Goal: Information Seeking & Learning: Learn about a topic

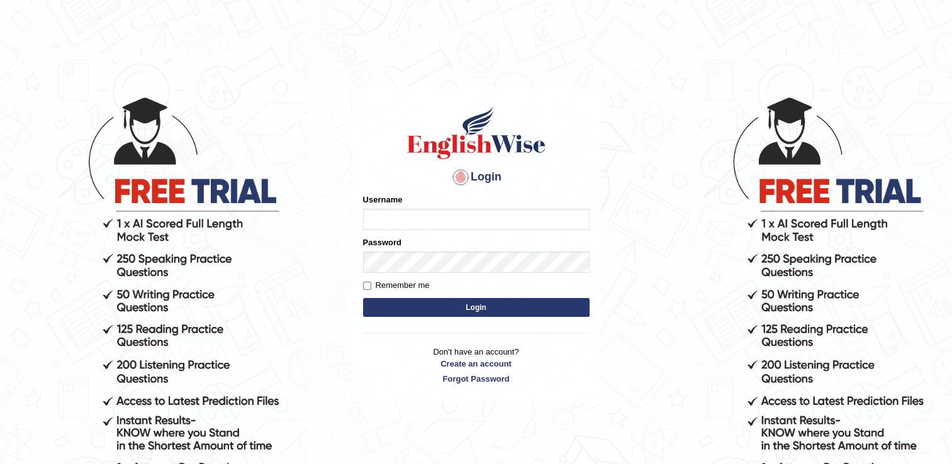
type input "NancyN"
click at [504, 303] on button "Login" at bounding box center [476, 307] width 227 height 19
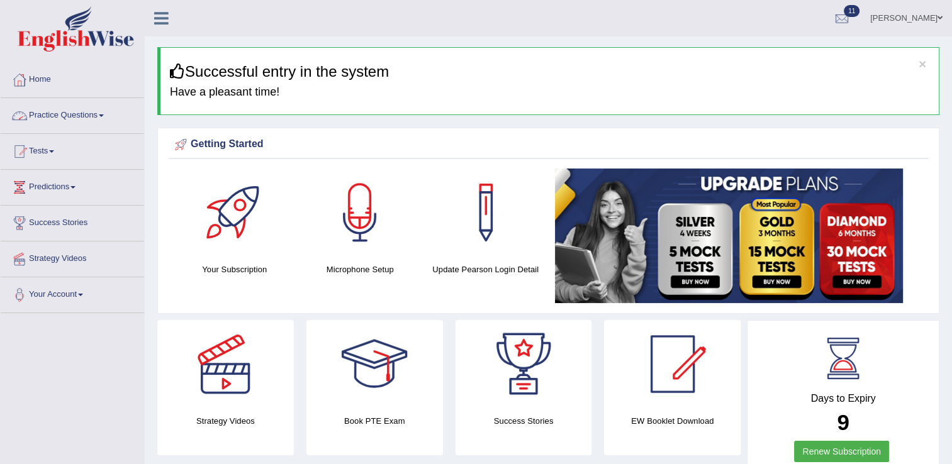
click at [79, 120] on link "Practice Questions" at bounding box center [72, 113] width 143 height 31
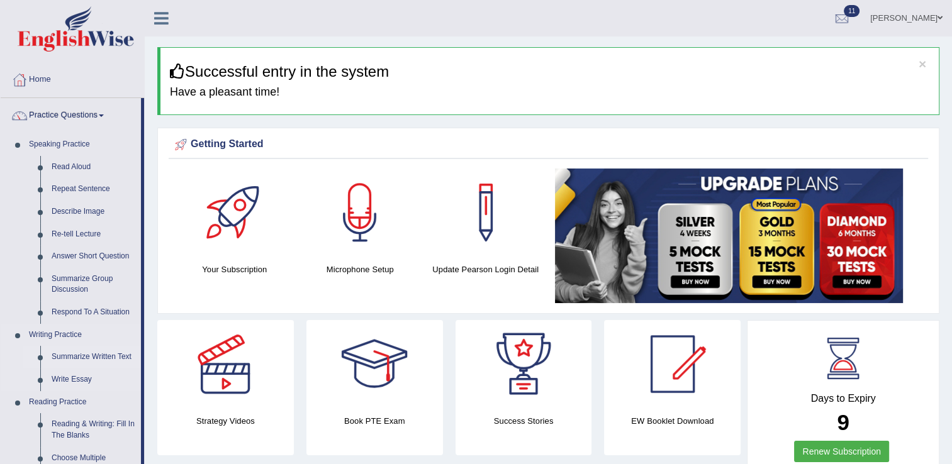
click at [86, 359] on link "Summarize Written Text" at bounding box center [93, 357] width 95 height 23
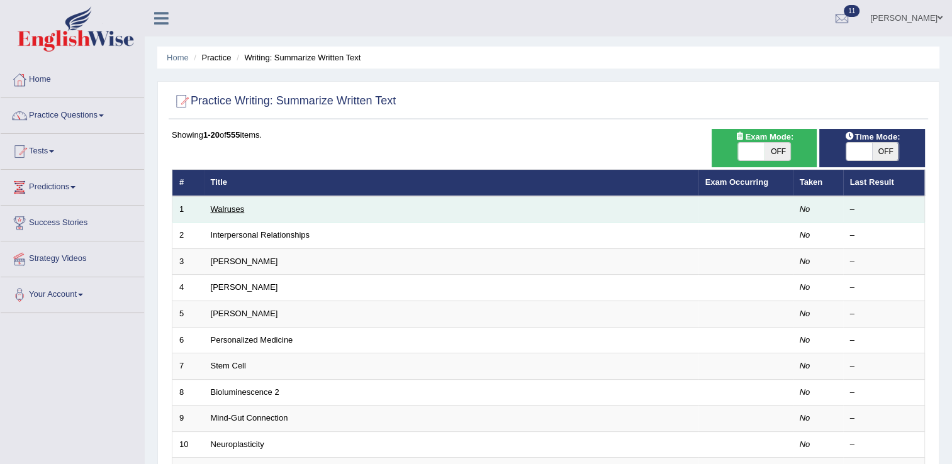
click at [234, 205] on link "Walruses" at bounding box center [228, 209] width 34 height 9
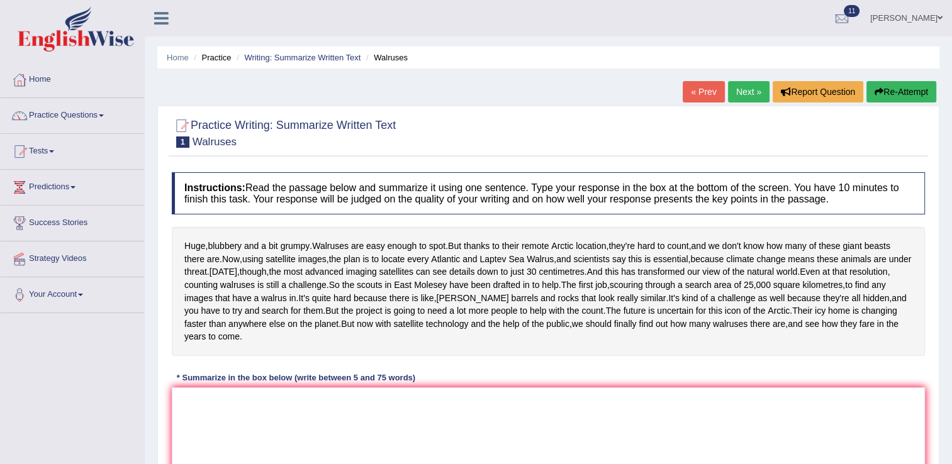
scroll to position [167, 0]
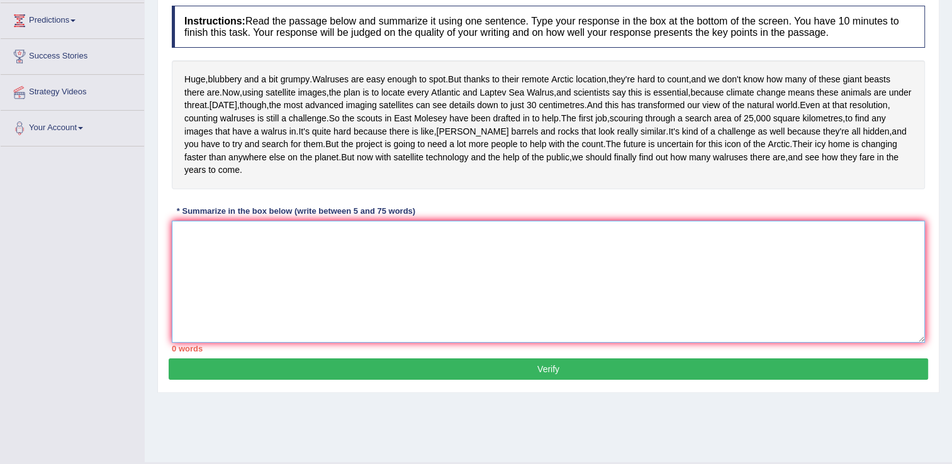
click at [206, 284] on textarea at bounding box center [548, 282] width 753 height 122
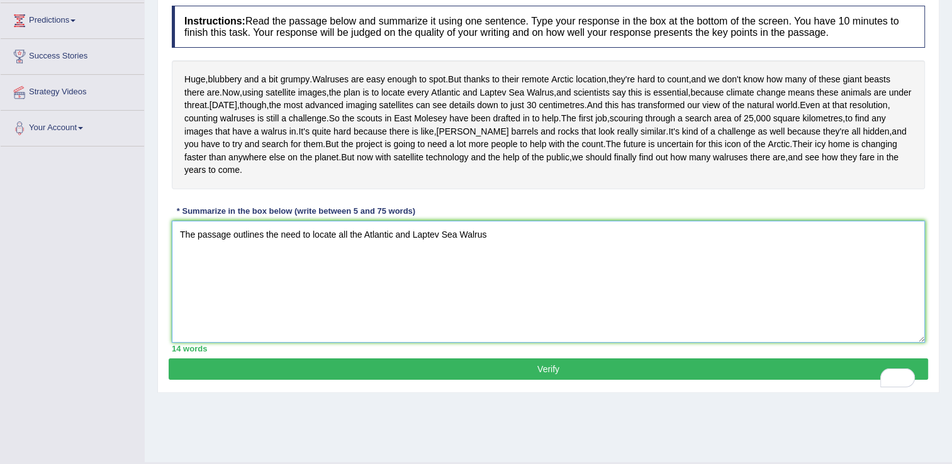
click at [206, 284] on textarea "The passage outlines the need to locate all the Atlantic and Laptev Sea Walrus" at bounding box center [548, 282] width 753 height 122
click at [507, 286] on textarea "The passage outlines the need to locate all the Atlantic and Laptev Sea Walrus" at bounding box center [548, 282] width 753 height 122
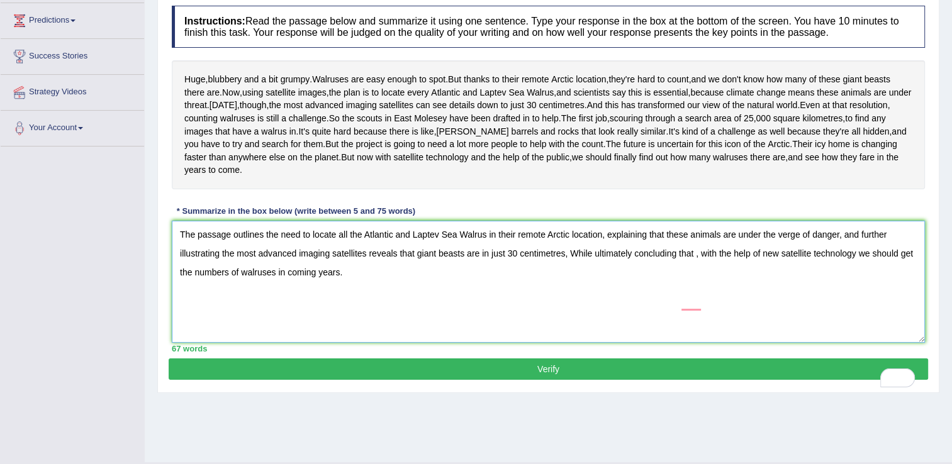
type textarea "The passage outlines the need to locate all the Atlantic and Laptev Sea Walrus …"
click at [352, 380] on button "Verify" at bounding box center [549, 369] width 760 height 21
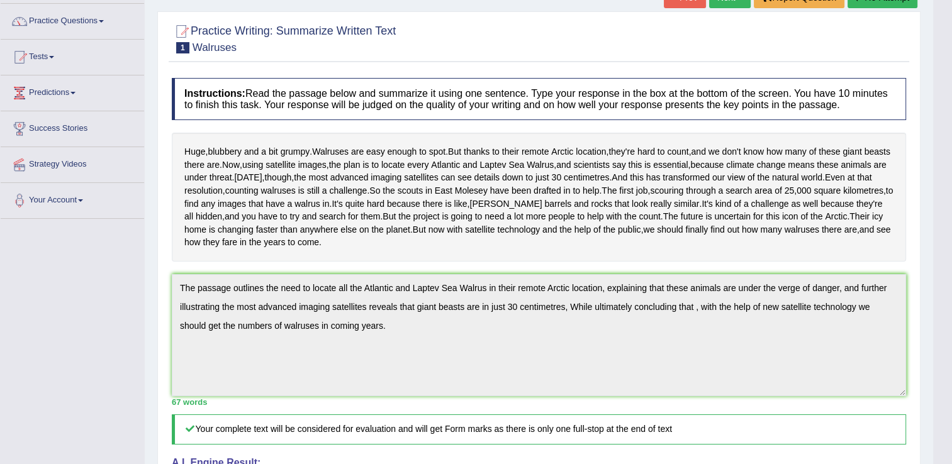
scroll to position [0, 0]
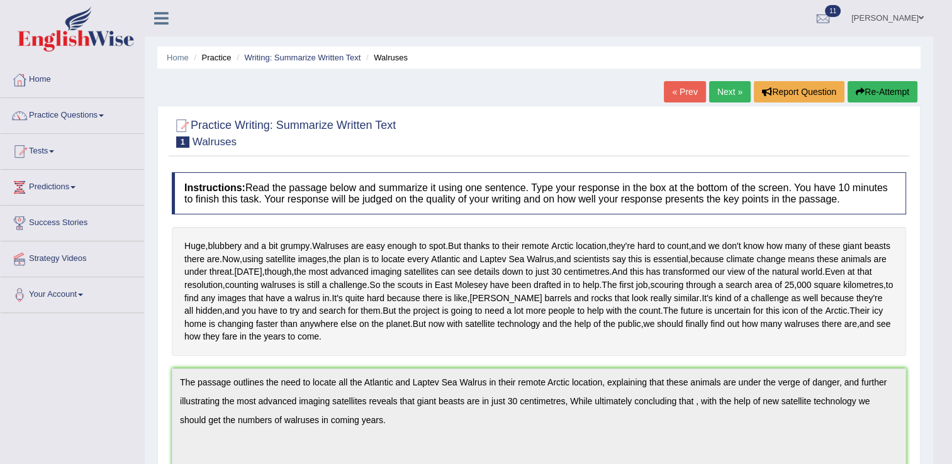
click at [887, 95] on button "Re-Attempt" at bounding box center [883, 91] width 70 height 21
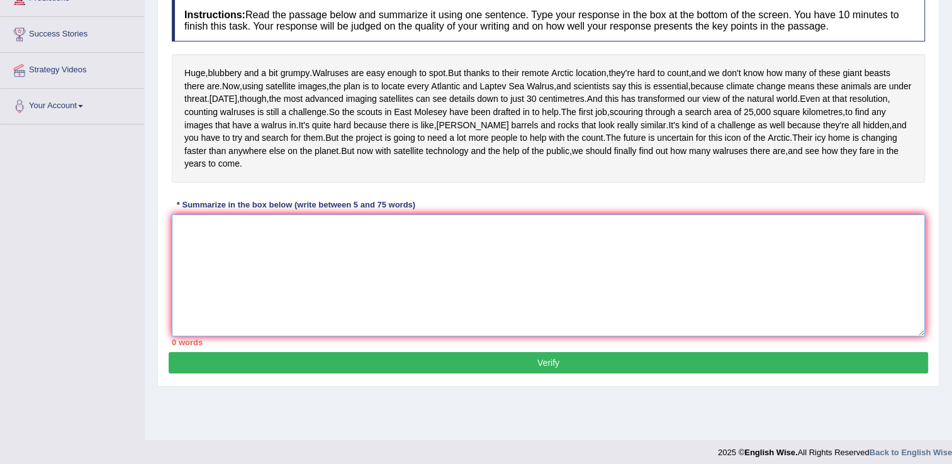
click at [188, 278] on textarea at bounding box center [548, 276] width 753 height 122
paste textarea "he passage outlines the need to locate all the Atlantic and Laptev Sea Walrus i…"
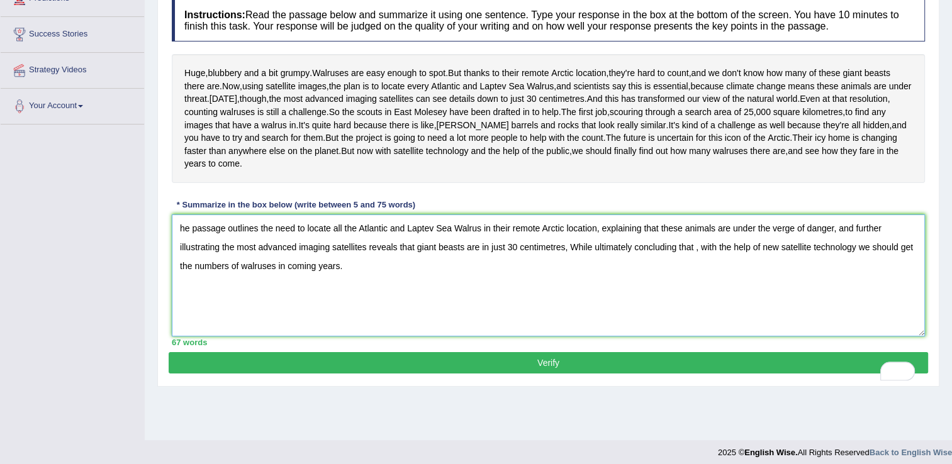
click at [181, 278] on textarea "he passage outlines the need to locate all the Atlantic and Laptev Sea Walrus i…" at bounding box center [548, 276] width 753 height 122
click at [606, 278] on textarea "The passage outlines the need to locate all the Atlantic and Laptev Sea Walrus …" at bounding box center [548, 276] width 753 height 122
click at [842, 281] on textarea "The passage outlines the need to locate all the Atlantic and Laptev Sea Walrus …" at bounding box center [548, 276] width 753 height 122
click at [701, 296] on textarea "The passage outlines the need to locate all the Atlantic and Laptev Sea Walrus …" at bounding box center [548, 276] width 753 height 122
type textarea "The passage outlines the need to locate all the Atlantic and Laptev Sea Walrus …"
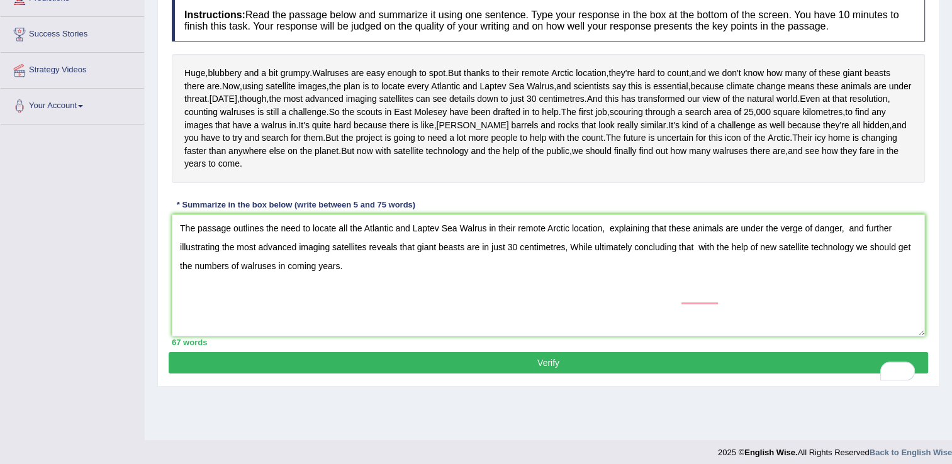
click at [629, 374] on button "Verify" at bounding box center [549, 362] width 760 height 21
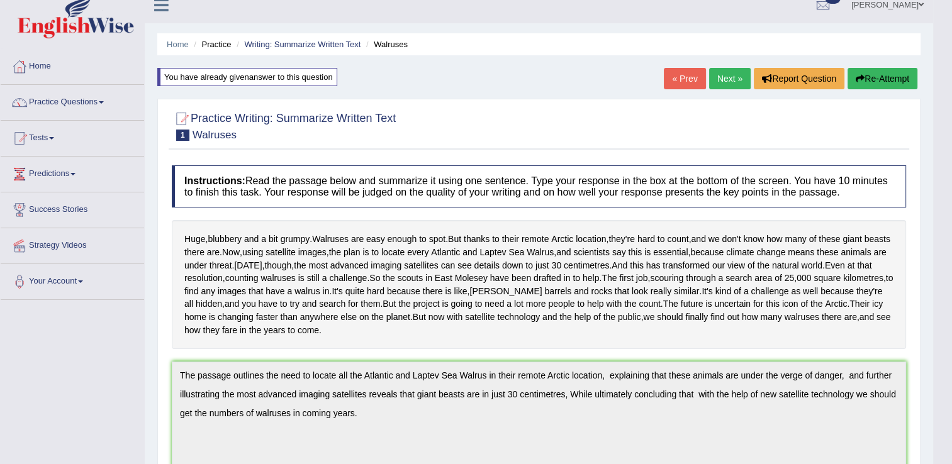
scroll to position [6, 0]
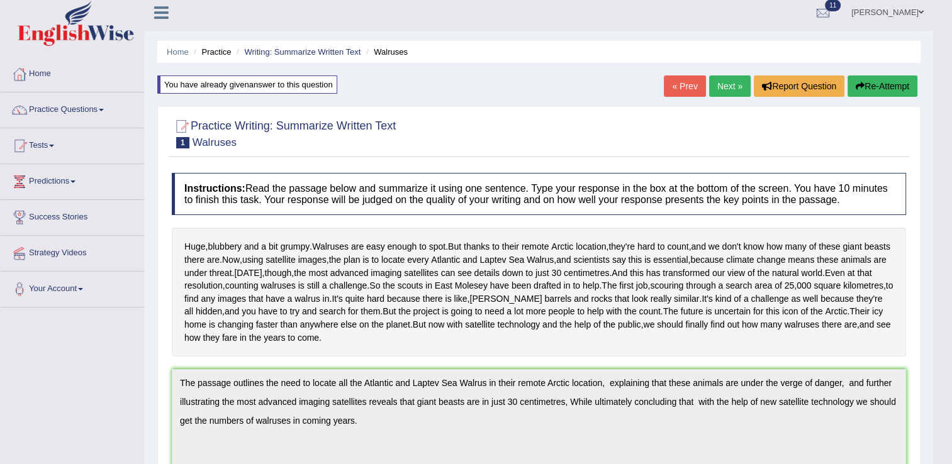
click at [881, 83] on button "Re-Attempt" at bounding box center [883, 86] width 70 height 21
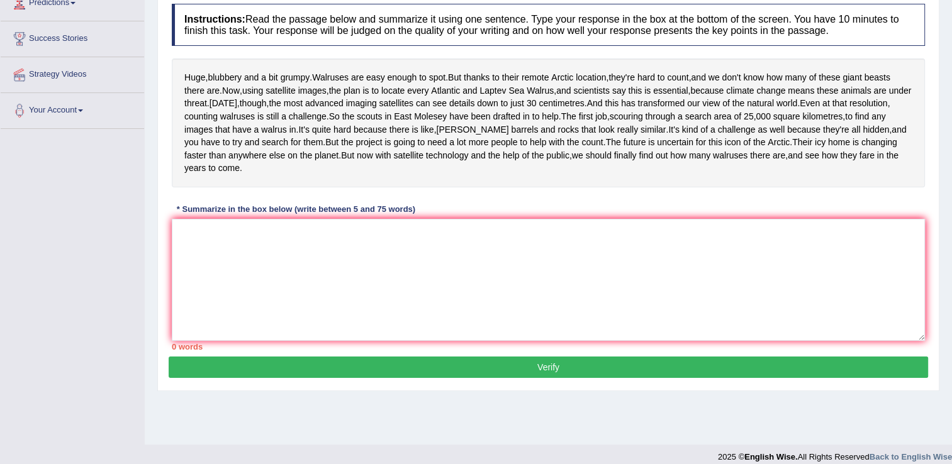
scroll to position [202, 0]
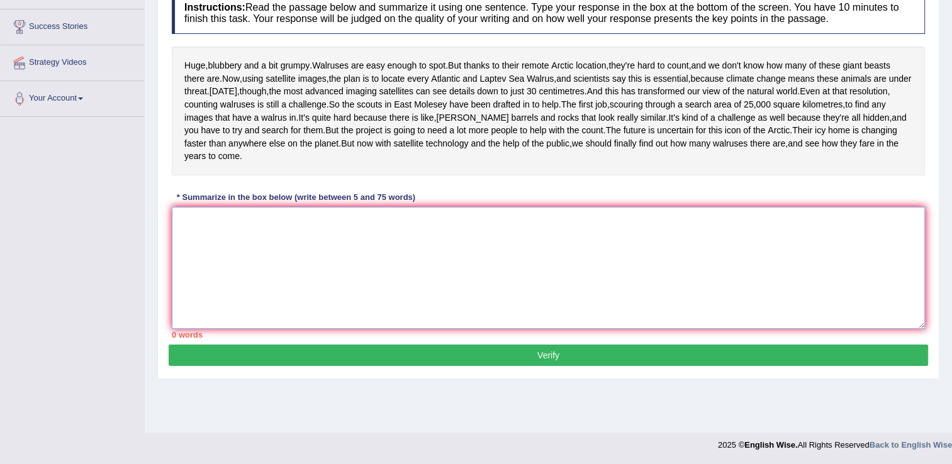
click at [204, 260] on textarea at bounding box center [548, 268] width 753 height 122
paste textarea "he passage outlines the need to locate all the Atlantic and Laptev Sea Walrus i…"
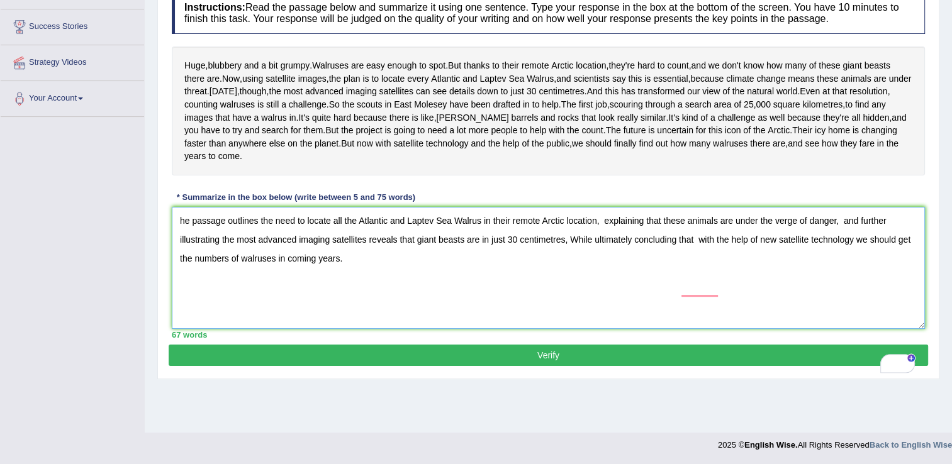
click at [178, 261] on textarea "he passage outlines the need to locate all the Atlantic and Laptev Sea Walrus i…" at bounding box center [548, 268] width 753 height 122
click at [667, 264] on textarea "The passage outlines the need to locate all the Atlantic and Laptev Sea Walrus …" at bounding box center [548, 268] width 753 height 122
type textarea "The passage outlines the need to locate all the Atlantic and Laptev Sea Walrus …"
click at [450, 366] on button "Verify" at bounding box center [549, 355] width 760 height 21
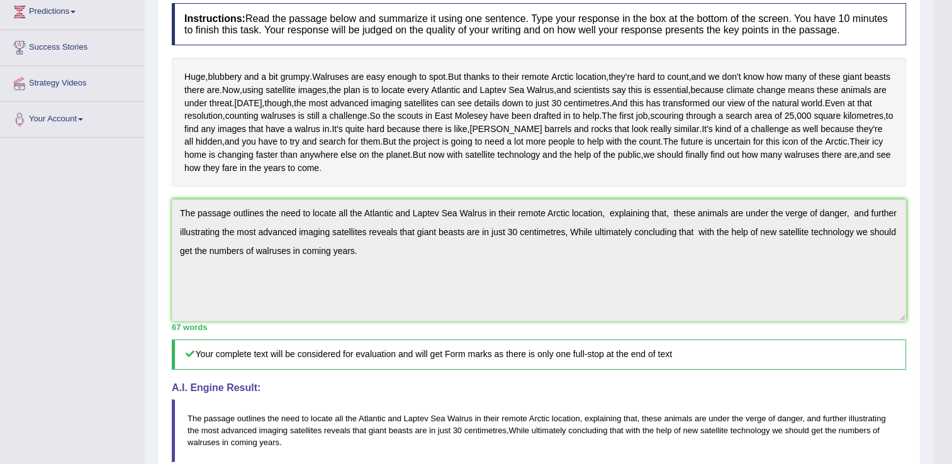
scroll to position [0, 0]
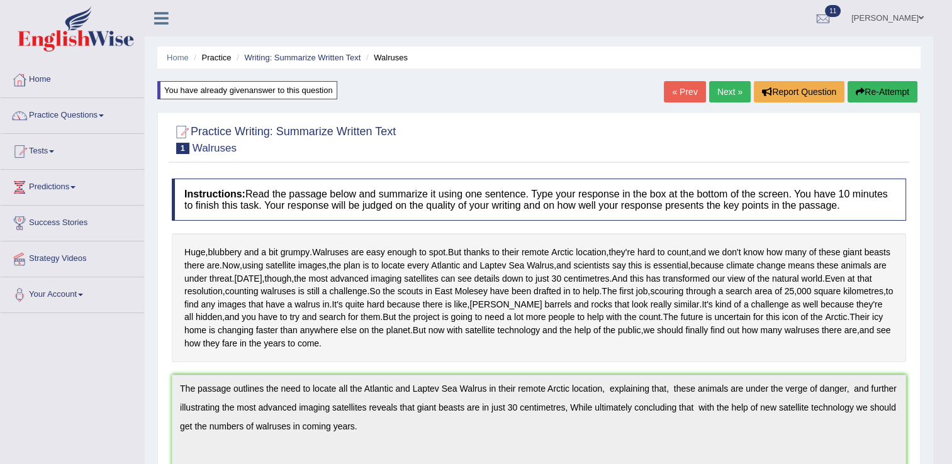
click at [731, 87] on link "Next »" at bounding box center [730, 91] width 42 height 21
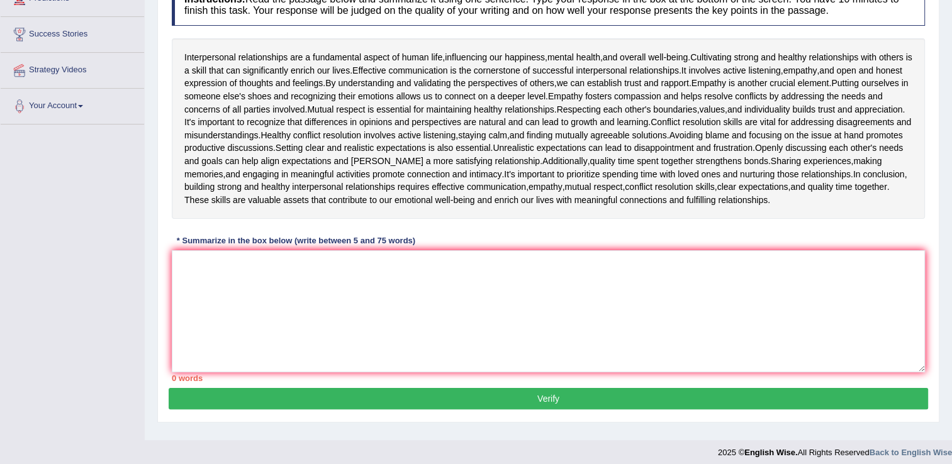
scroll to position [196, 0]
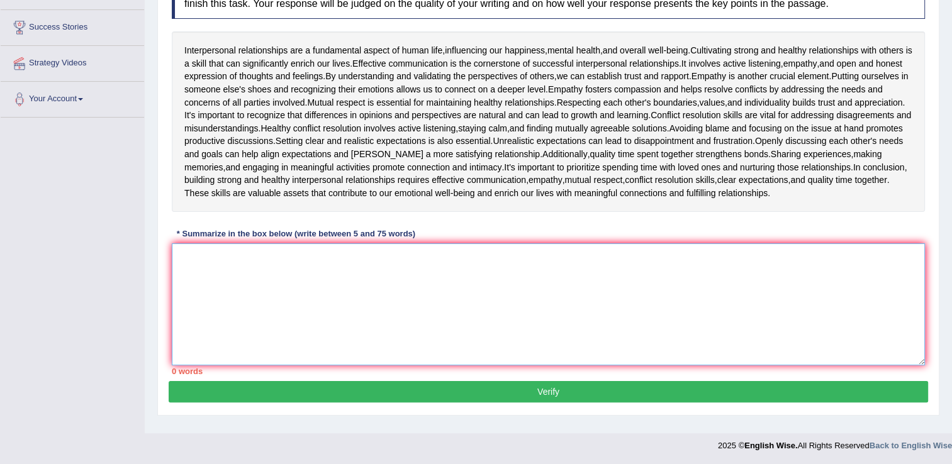
click at [201, 279] on textarea at bounding box center [548, 305] width 753 height 122
click at [191, 265] on textarea "To enrich screen reader interactions, please activate Accessibility in Grammarl…" at bounding box center [548, 305] width 753 height 122
click at [191, 266] on textarea "To enrich screen reader interactions, please activate Accessibility in Grammarl…" at bounding box center [548, 305] width 753 height 122
type textarea "e"
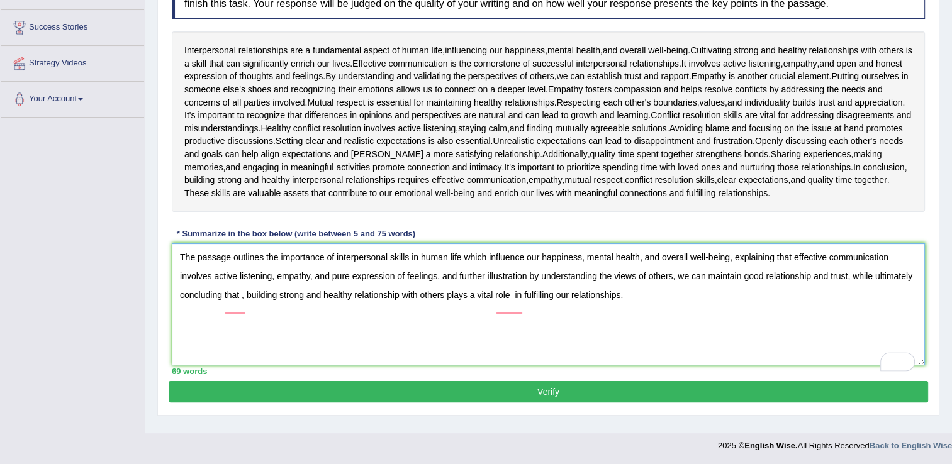
type textarea "The passage outlines the importance of interpersonal skills in human life which…"
click at [251, 401] on button "Verify" at bounding box center [549, 391] width 760 height 21
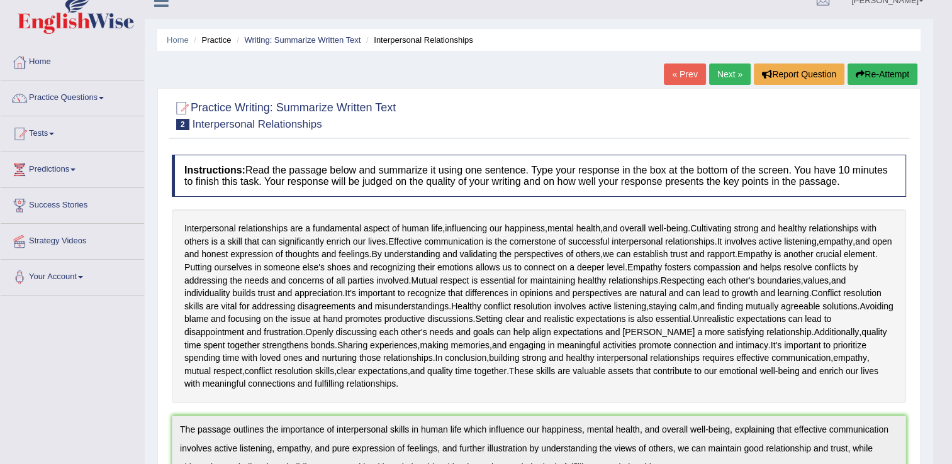
scroll to position [16, 0]
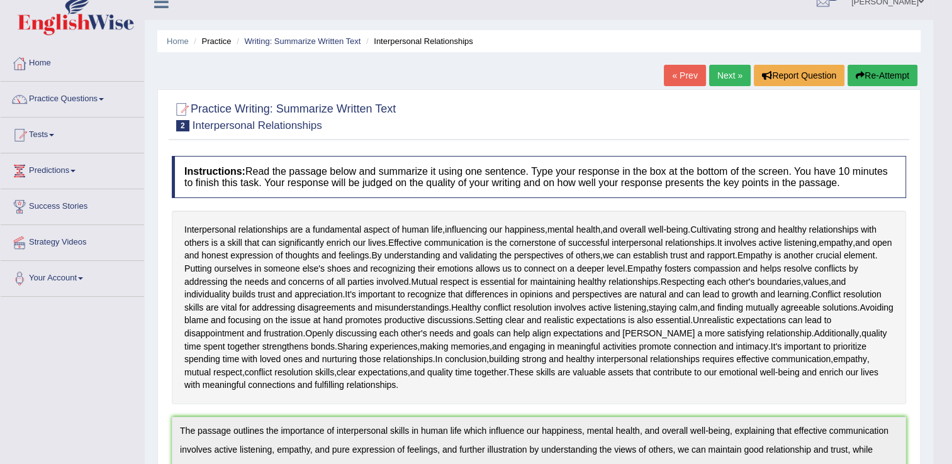
click at [872, 79] on button "Re-Attempt" at bounding box center [883, 75] width 70 height 21
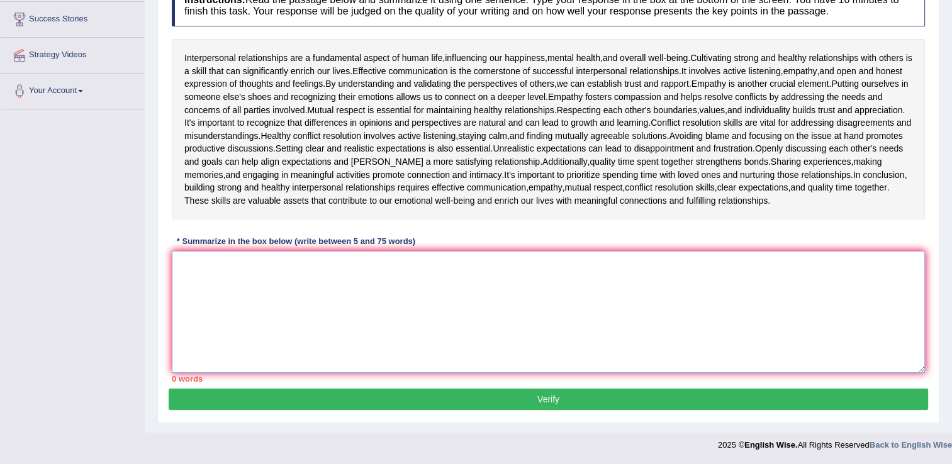
click at [196, 262] on textarea at bounding box center [548, 312] width 753 height 122
paste textarea "he passage outlines the importance of interpersonal skills in human life which …"
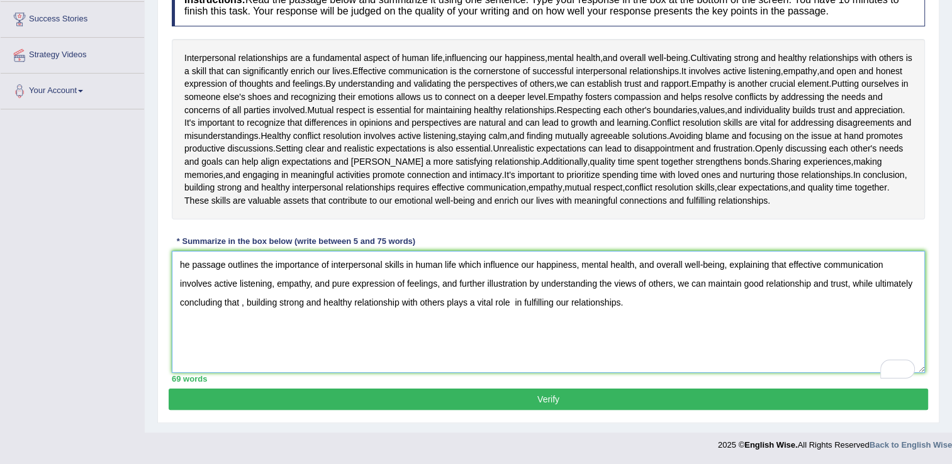
click at [178, 263] on textarea "he passage outlines the importance of interpersonal skills in human life which …" at bounding box center [548, 312] width 753 height 122
click at [851, 284] on textarea "The passage outlines the importance of interpersonal skills in human life which…" at bounding box center [548, 312] width 753 height 122
click at [852, 284] on textarea "The passage outlines the importance of interpersonal skills in human life which…" at bounding box center [548, 312] width 753 height 122
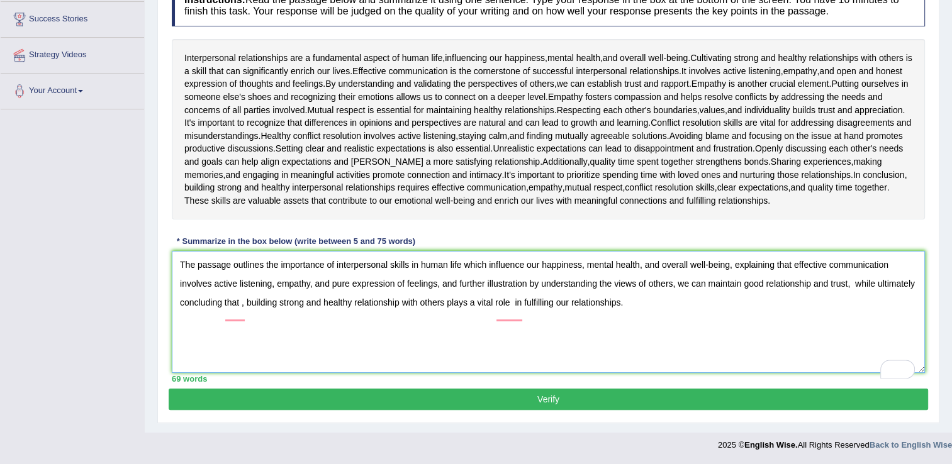
click at [247, 301] on textarea "The passage outlines the importance of interpersonal skills in human life which…" at bounding box center [548, 312] width 753 height 122
click at [275, 281] on textarea "The passage outlines the importance of interpersonal skills in human life which…" at bounding box center [548, 312] width 753 height 122
click at [315, 281] on textarea "The passage outlines the importance of interpersonal skills in human life which…" at bounding box center [548, 312] width 753 height 122
click at [444, 282] on textarea "The passage outlines the importance of interpersonal skills in human life which…" at bounding box center [548, 312] width 753 height 122
click at [684, 281] on textarea "The passage outlines the importance of interpersonal skills in human life which…" at bounding box center [548, 312] width 753 height 122
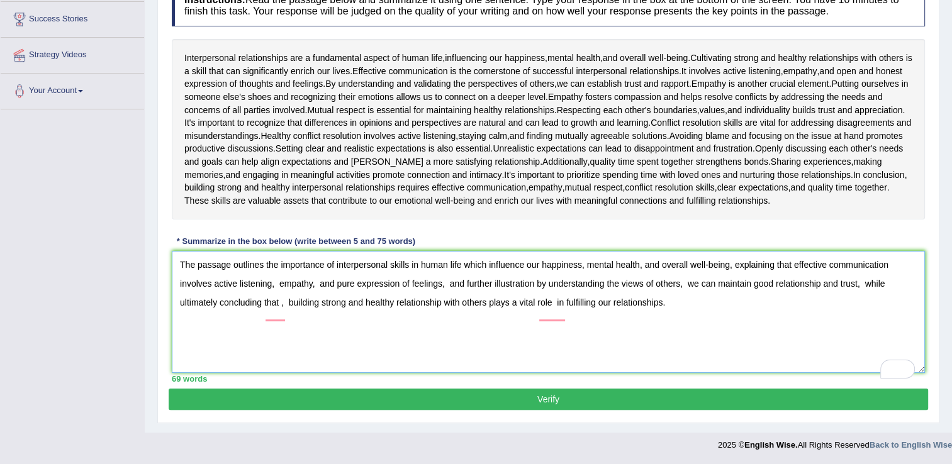
type textarea "The passage outlines the importance of interpersonal skills in human life which…"
click at [548, 397] on button "Verify" at bounding box center [549, 399] width 760 height 21
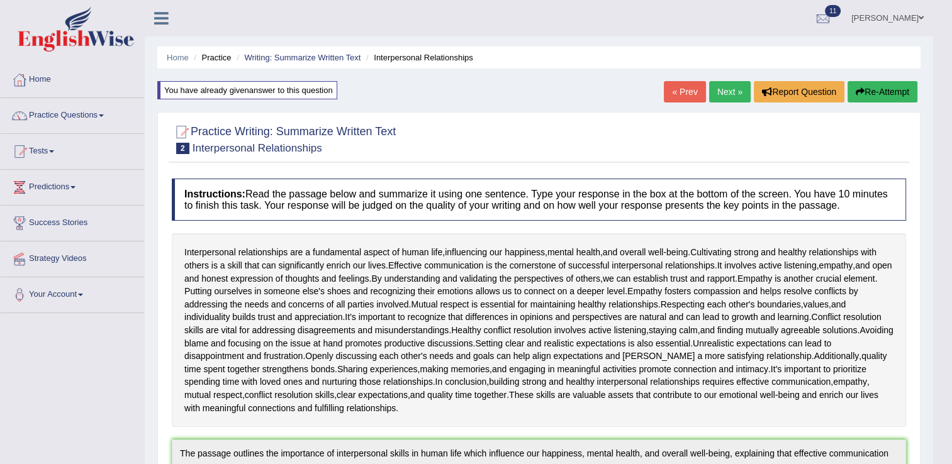
click at [872, 95] on button "Re-Attempt" at bounding box center [883, 91] width 70 height 21
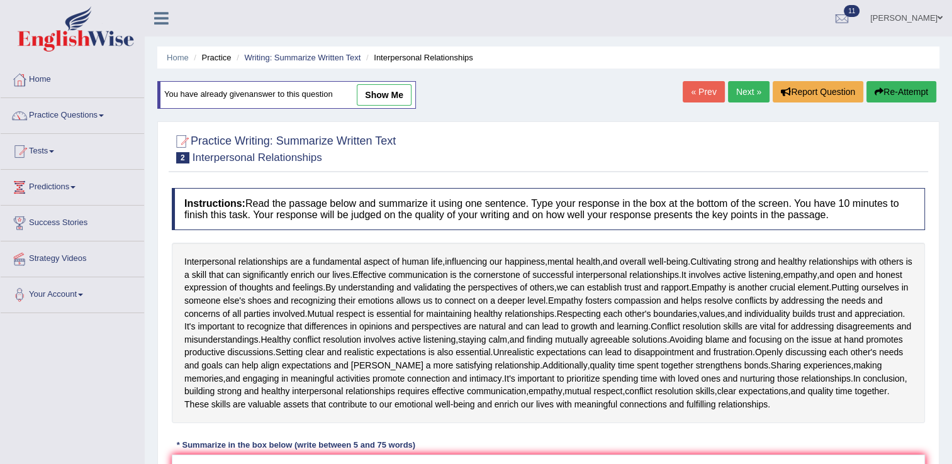
scroll to position [215, 0]
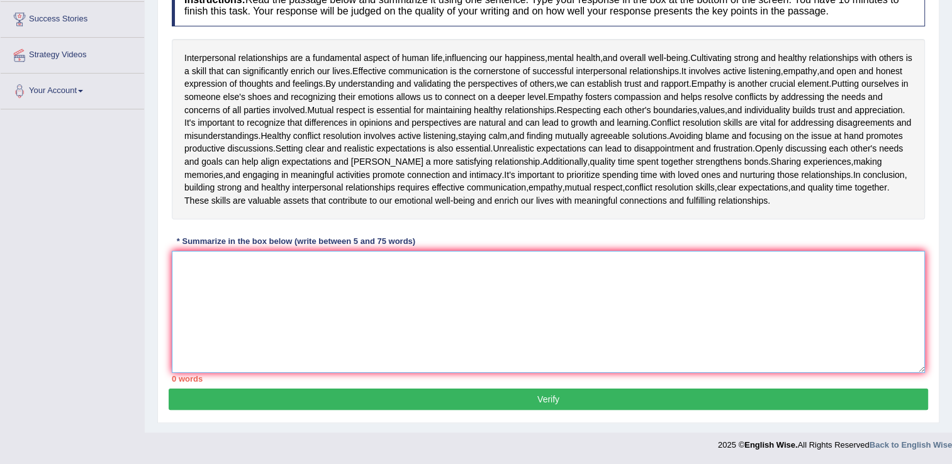
click at [184, 260] on textarea at bounding box center [548, 312] width 753 height 122
paste textarea "The passage outlines the importance of interpersonal skills in human life which…"
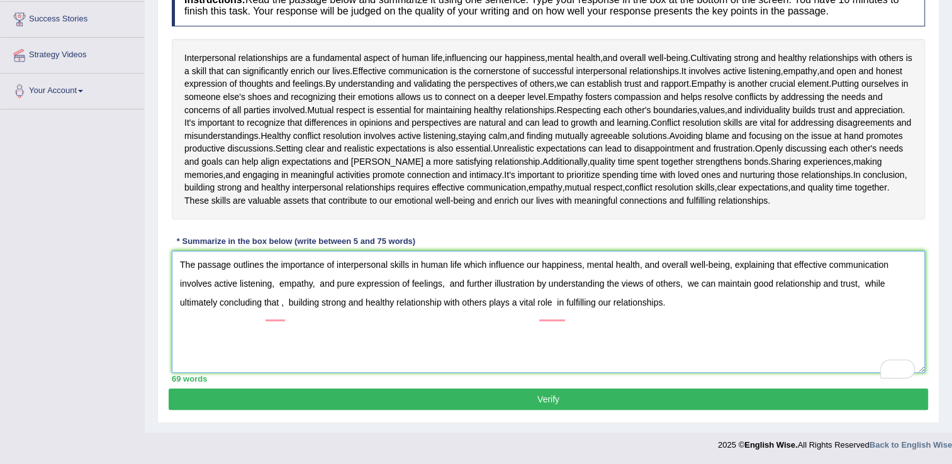
click at [277, 282] on textarea "The passage outlines the importance of interpersonal skills in human life which…" at bounding box center [548, 312] width 753 height 122
click at [588, 266] on textarea "The passage outlines the importance of interpersonal skills in human life which…" at bounding box center [548, 312] width 753 height 122
click at [645, 264] on textarea "The passage outlines the importance of interpersonal skills in human life which…" at bounding box center [548, 312] width 753 height 122
click at [653, 265] on textarea "The passage outlines the importance of interpersonal skills in human life which…" at bounding box center [548, 312] width 753 height 122
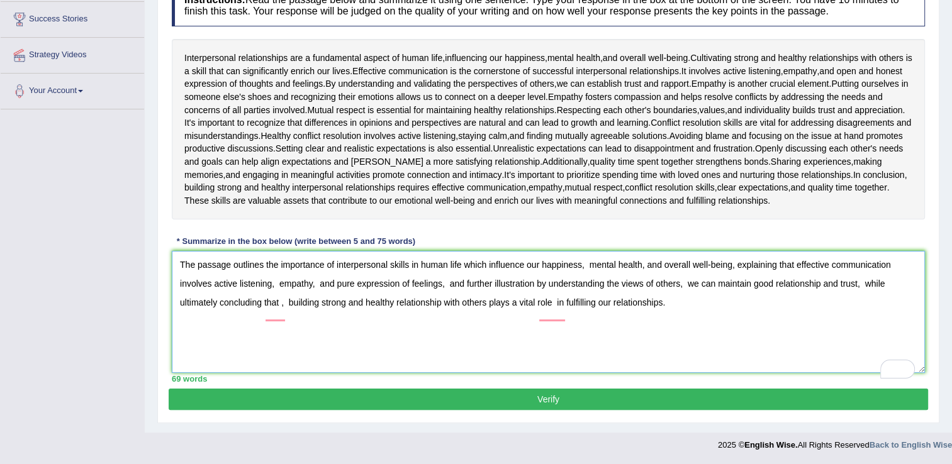
click at [649, 261] on textarea "The passage outlines the importance of interpersonal skills in human life which…" at bounding box center [548, 312] width 753 height 122
click at [738, 262] on textarea "The passage outlines the importance of interpersonal skills in human life which…" at bounding box center [548, 312] width 753 height 122
click at [861, 281] on textarea "The passage outlines the importance of interpersonal skills in human life which…" at bounding box center [548, 312] width 753 height 122
click at [750, 284] on textarea "The passage outlines the importance of interpersonal skills in human life which…" at bounding box center [548, 312] width 753 height 122
click at [629, 303] on textarea "The passage outlines the importance of interpersonal skills in human life which…" at bounding box center [548, 312] width 753 height 122
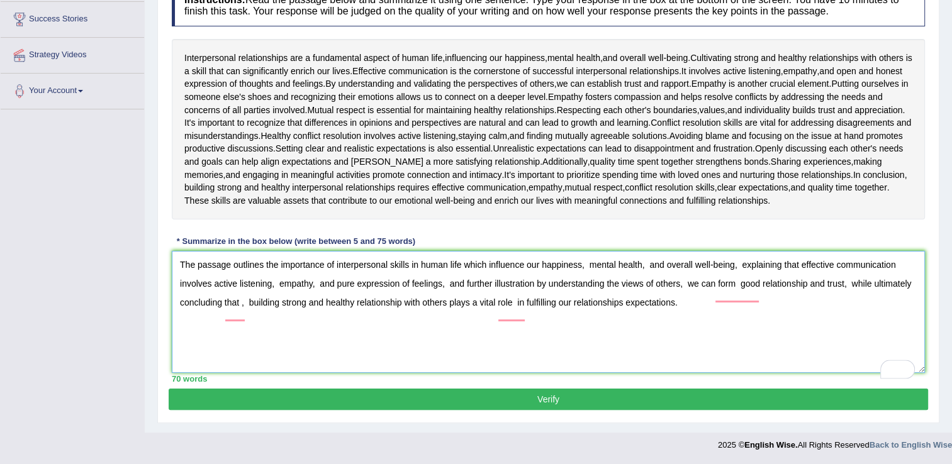
type textarea "The passage outlines the importance of interpersonal skills in human life which…"
click at [544, 406] on button "Verify" at bounding box center [549, 399] width 760 height 21
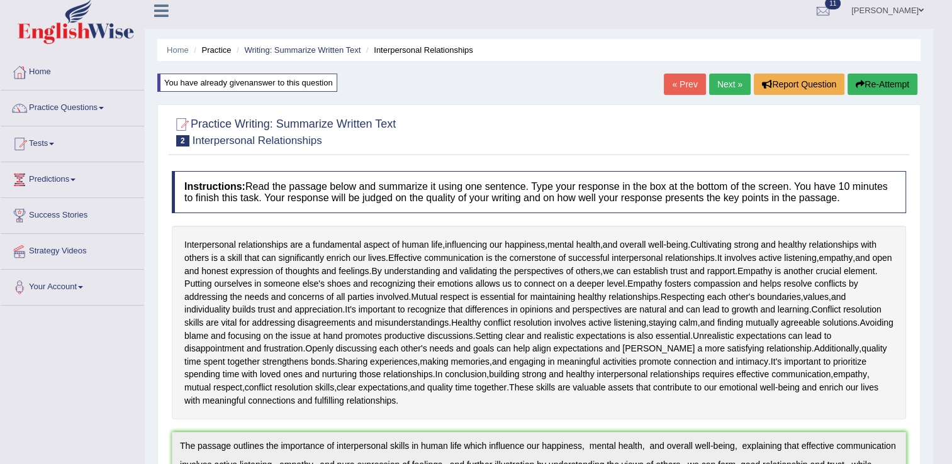
scroll to position [0, 0]
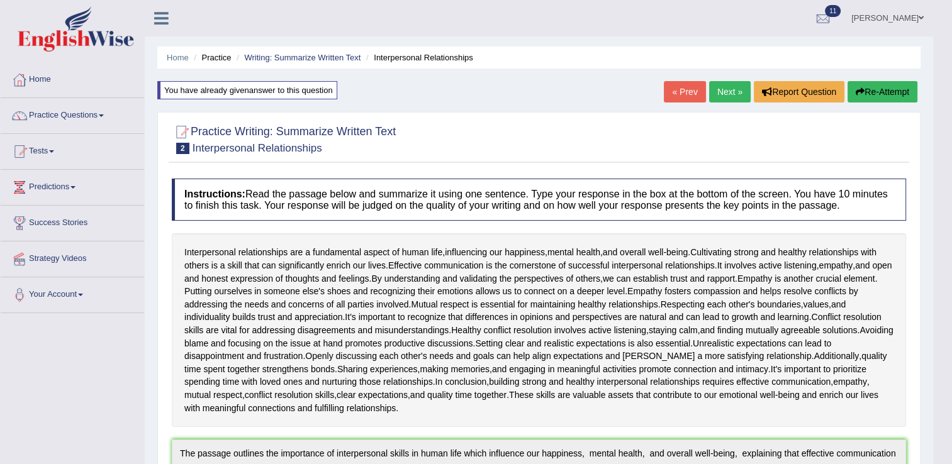
click at [723, 87] on link "Next »" at bounding box center [730, 91] width 42 height 21
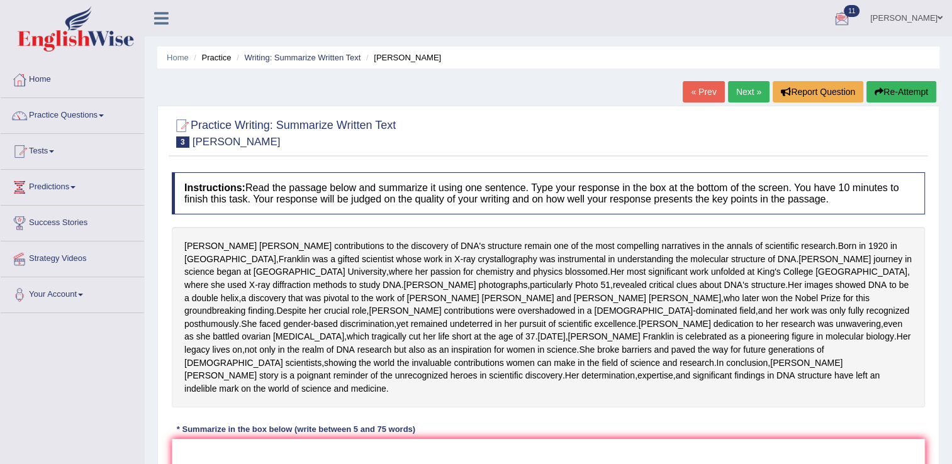
click at [750, 93] on link "Next »" at bounding box center [749, 91] width 42 height 21
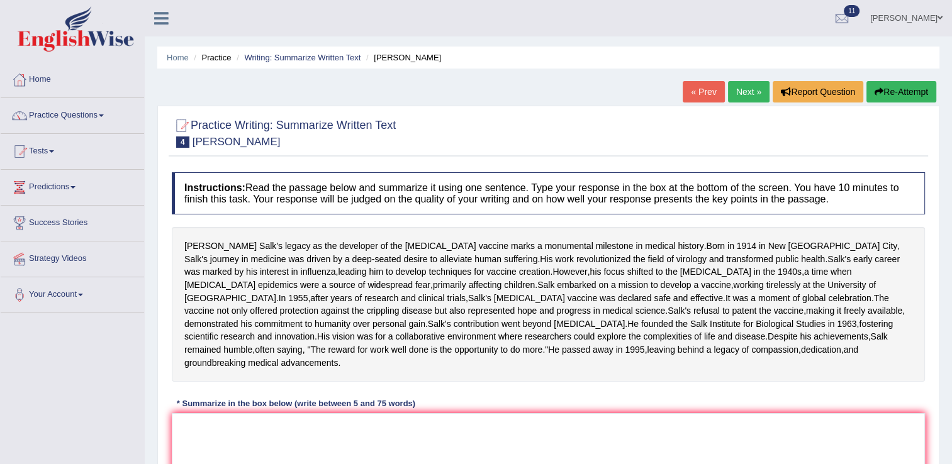
drag, startPoint x: 953, startPoint y: 128, endPoint x: 942, endPoint y: 142, distance: 18.4
click at [942, 142] on div "Home Practice Writing: Summarize Written Text Jonas Salk « Prev Next » Report Q…" at bounding box center [549, 314] width 808 height 629
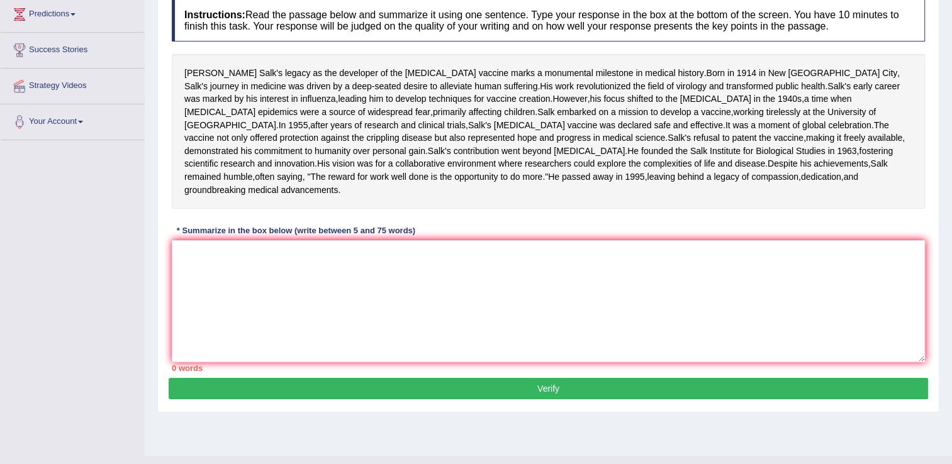
scroll to position [186, 0]
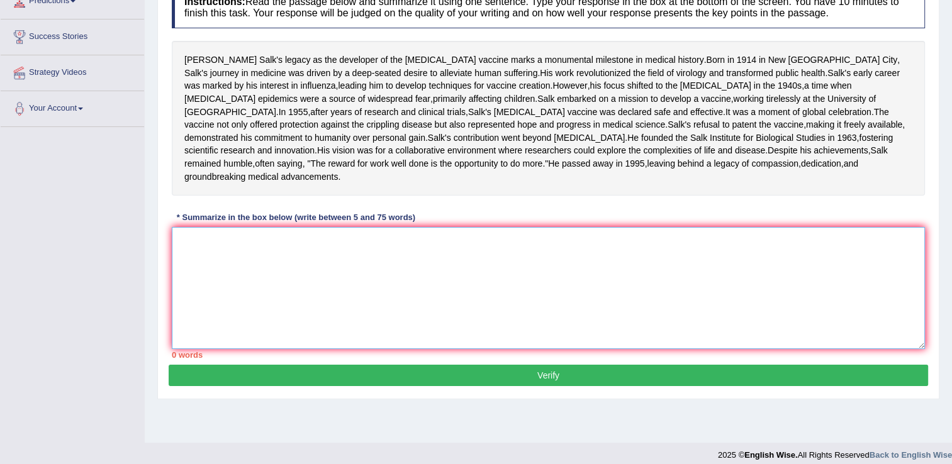
click at [187, 302] on textarea at bounding box center [548, 288] width 753 height 122
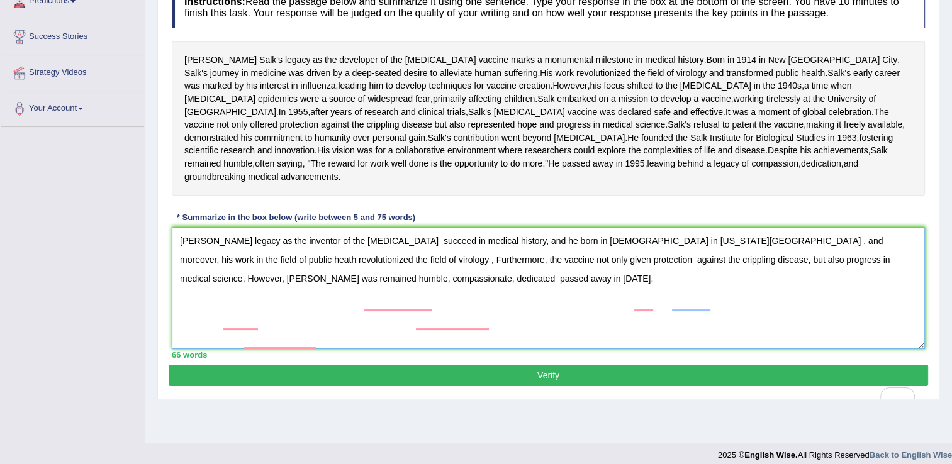
type textarea "[PERSON_NAME] legacy as the inventor of the [MEDICAL_DATA] succeed in medical h…"
click at [360, 386] on button "Verify" at bounding box center [549, 375] width 760 height 21
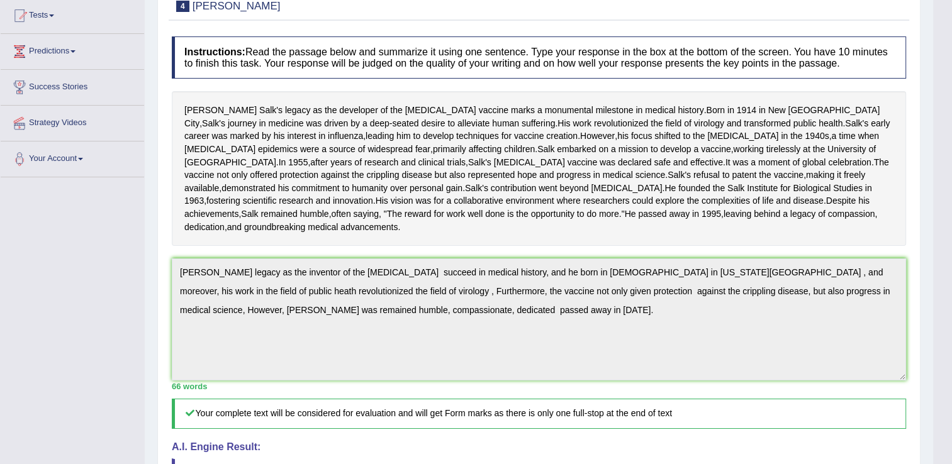
scroll to position [0, 0]
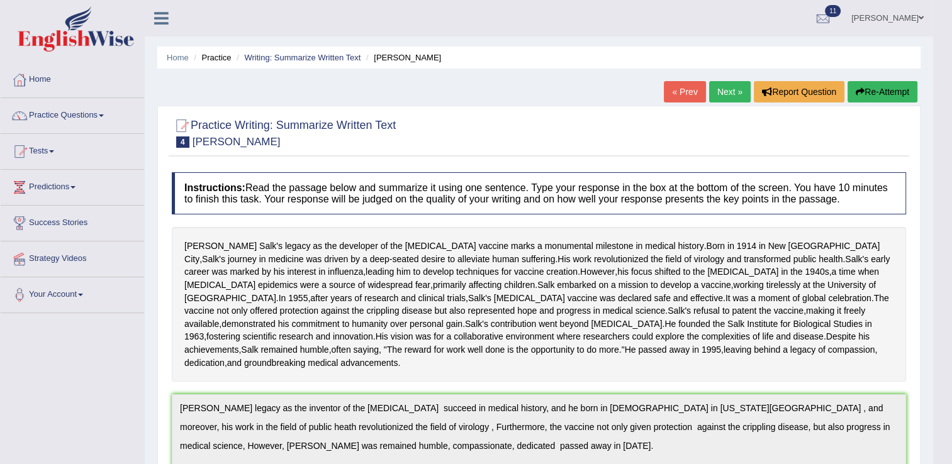
click at [858, 94] on icon "button" at bounding box center [860, 91] width 9 height 9
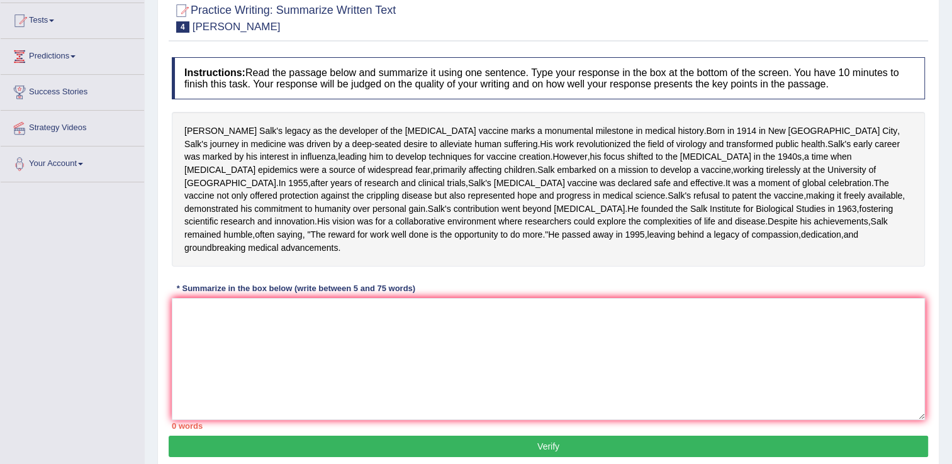
scroll to position [169, 0]
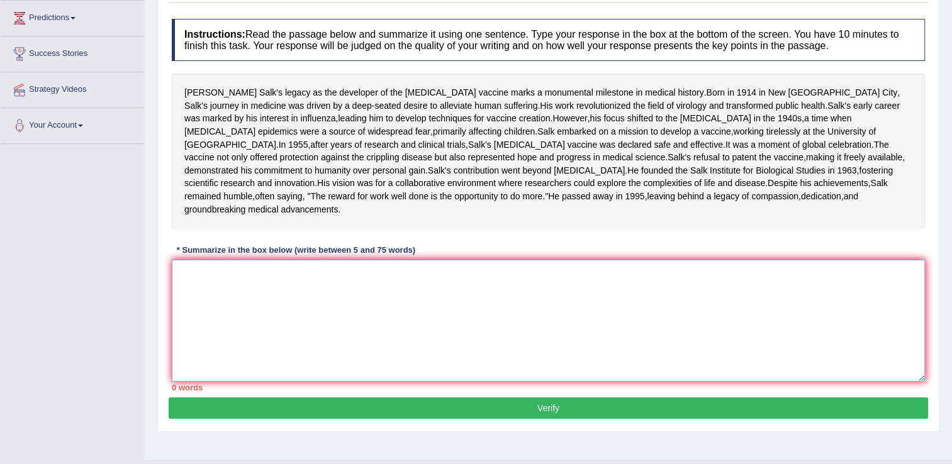
click at [198, 332] on textarea at bounding box center [548, 321] width 753 height 122
paste textarea "[PERSON_NAME] legacy as the inventor of the [MEDICAL_DATA] succeed in medical h…"
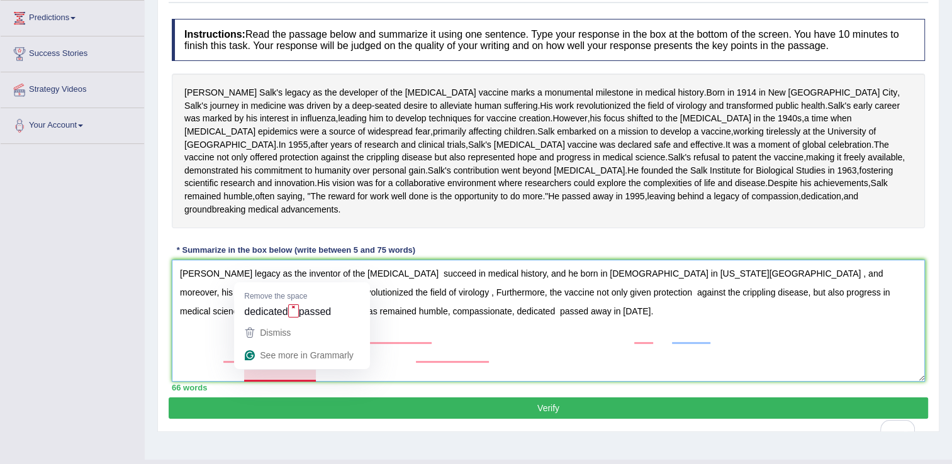
click at [283, 376] on textarea "[PERSON_NAME] legacy as the inventor of the [MEDICAL_DATA] succeed in medical h…" at bounding box center [548, 321] width 753 height 122
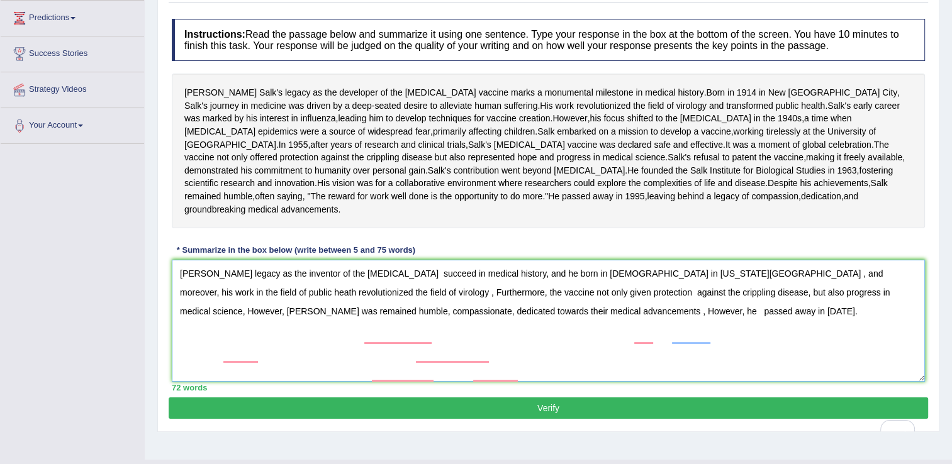
drag, startPoint x: 762, startPoint y: 355, endPoint x: 758, endPoint y: 363, distance: 8.7
drag, startPoint x: 758, startPoint y: 363, endPoint x: 753, endPoint y: 390, distance: 27.4
drag, startPoint x: 753, startPoint y: 390, endPoint x: 675, endPoint y: 351, distance: 87.5
click at [675, 351] on textarea "Jonas Salk's legacy as the inventor of the polio vaccine succeed in medical his…" at bounding box center [548, 321] width 753 height 122
click at [762, 357] on textarea "Jonas Salk's legacy as the inventor of the polio vaccine succeed in medical his…" at bounding box center [548, 321] width 753 height 122
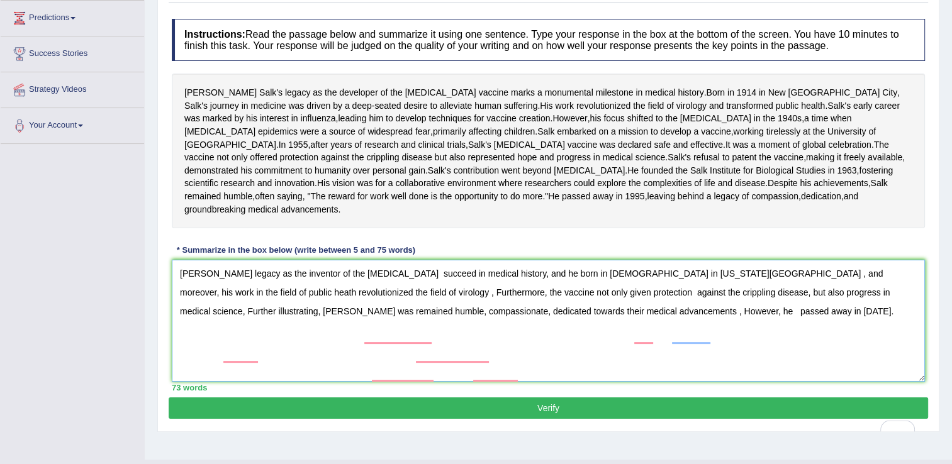
click at [818, 382] on textarea "Jonas Salk's legacy as the inventor of the polio vaccine succeed in medical his…" at bounding box center [548, 321] width 753 height 122
click at [257, 334] on textarea "Jonas Salk's legacy as the inventor of the polio vaccine succeed in medical his…" at bounding box center [548, 321] width 753 height 122
click at [257, 335] on textarea "Jonas Salk's legacy as the inventor of the polio vaccine succeed in medical his…" at bounding box center [548, 321] width 753 height 122
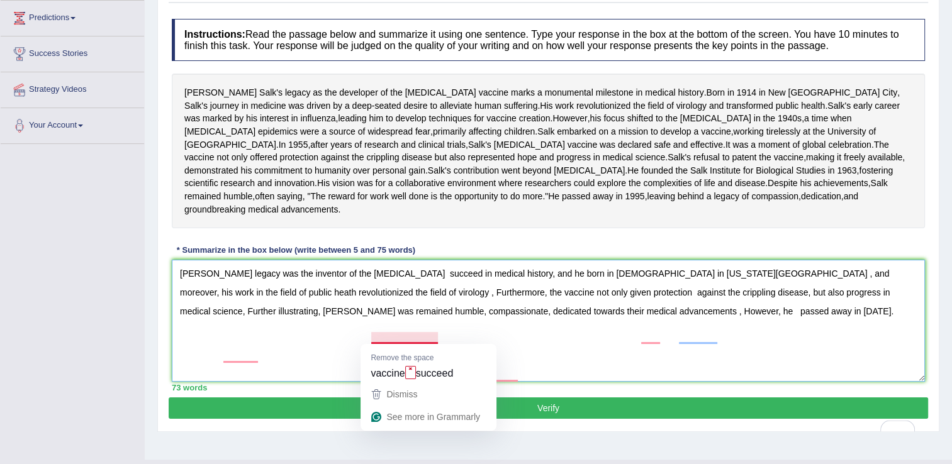
click at [405, 336] on textarea "Jonas Salk's legacy was the inventor of the polio vaccine succeed in medical hi…" at bounding box center [548, 321] width 753 height 122
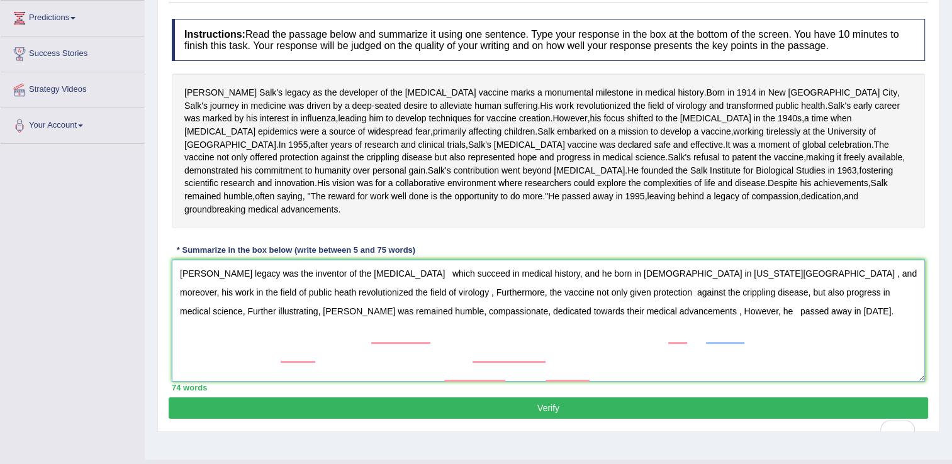
click at [466, 332] on textarea "Jonas Salk's legacy was the inventor of the polio vaccine which succeed in medi…" at bounding box center [548, 321] width 753 height 122
click at [550, 334] on textarea "Jonas Salk's legacy was the inventor of the polio vaccine which succeeded in me…" at bounding box center [548, 321] width 753 height 122
click at [720, 334] on textarea "Jonas Salk's legacy was the inventor of the polio vaccine which succeeded in me…" at bounding box center [548, 321] width 753 height 122
click at [317, 354] on textarea "Jonas Salk's legacy was the inventor of the polio vaccine which succeeded in me…" at bounding box center [548, 321] width 753 height 122
click at [471, 351] on textarea "Jonas Salk's legacy was the inventor of the polio vaccine which succeeded in me…" at bounding box center [548, 321] width 753 height 122
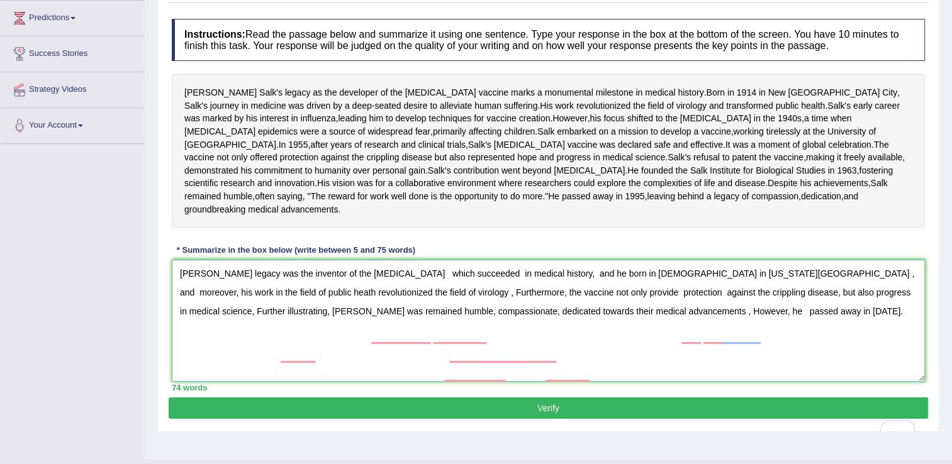
click at [711, 354] on textarea "Jonas Salk's legacy was the inventor of the polio vaccine which succeeded in me…" at bounding box center [548, 321] width 753 height 122
click at [651, 369] on textarea "Jonas Salk's legacy was the inventor of the polio vaccine which succeeded in me…" at bounding box center [548, 321] width 753 height 122
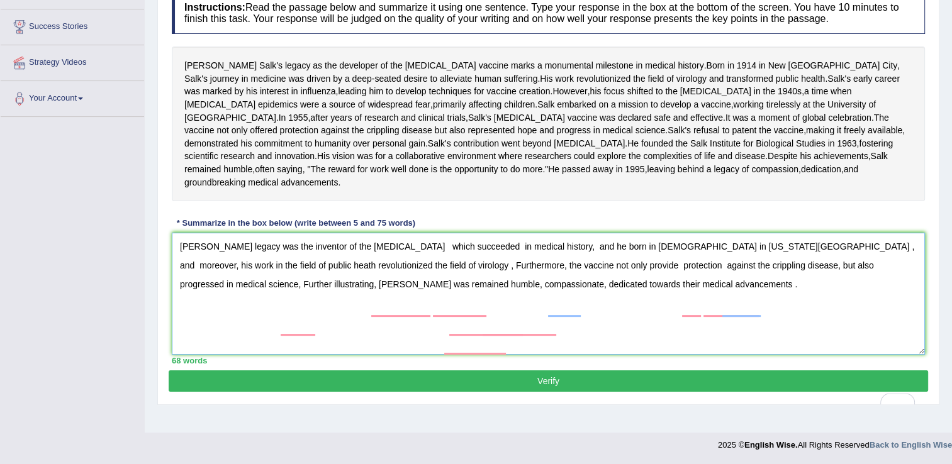
type textarea "Jonas Salk's legacy was the inventor of the polio vaccine which succeeded in me…"
click at [466, 392] on button "Verify" at bounding box center [549, 381] width 760 height 21
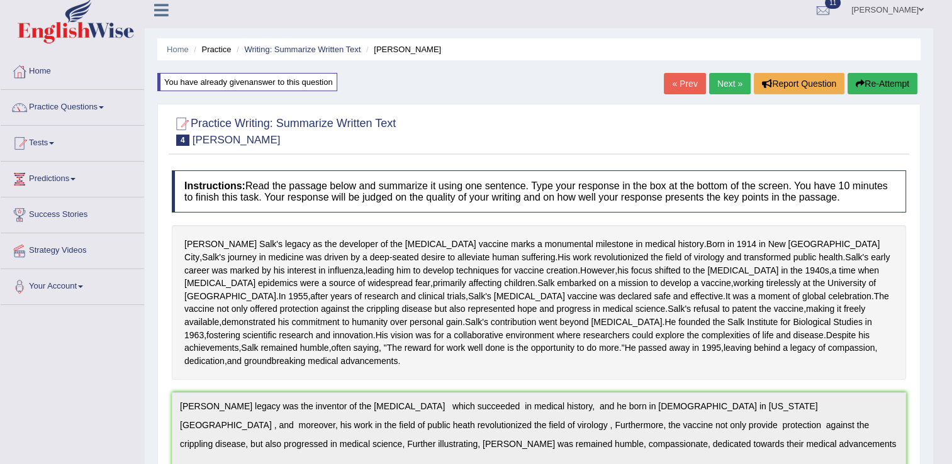
scroll to position [0, 0]
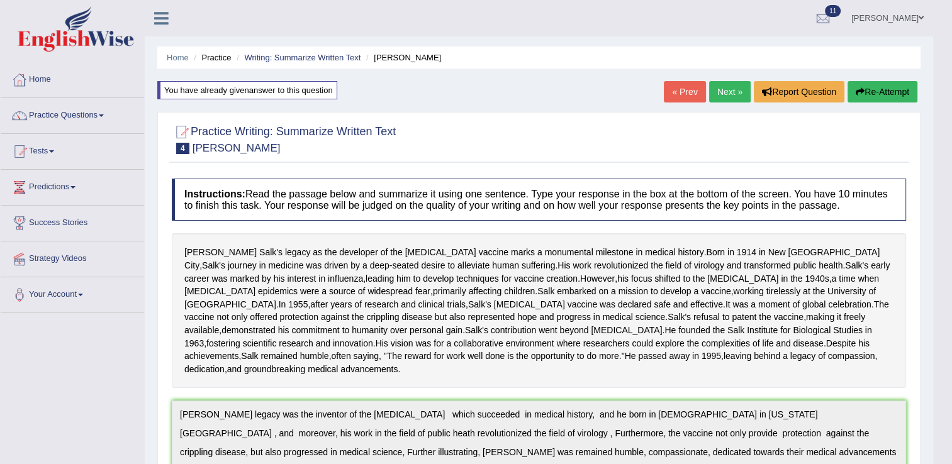
click at [717, 97] on link "Next »" at bounding box center [730, 91] width 42 height 21
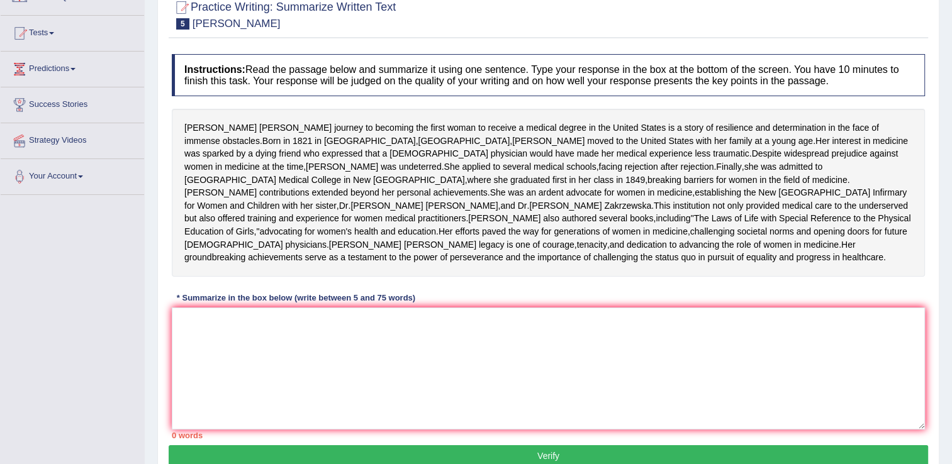
scroll to position [120, 0]
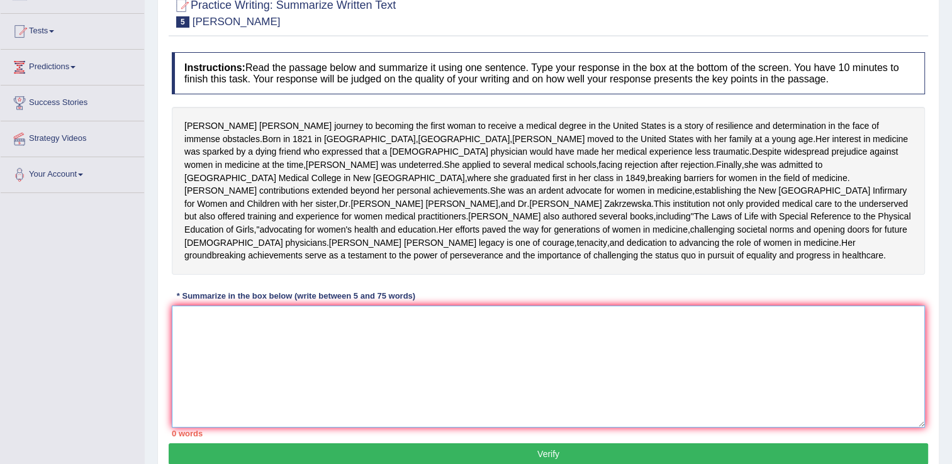
click at [201, 379] on textarea at bounding box center [548, 367] width 753 height 122
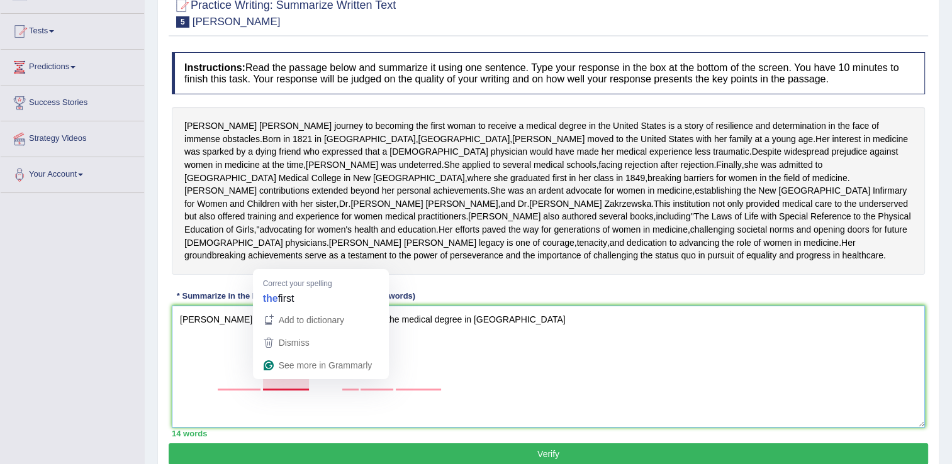
click at [282, 382] on textarea "[PERSON_NAME] wasthe first woman who recieved the medical degree in [GEOGRAPHIC…" at bounding box center [548, 367] width 753 height 122
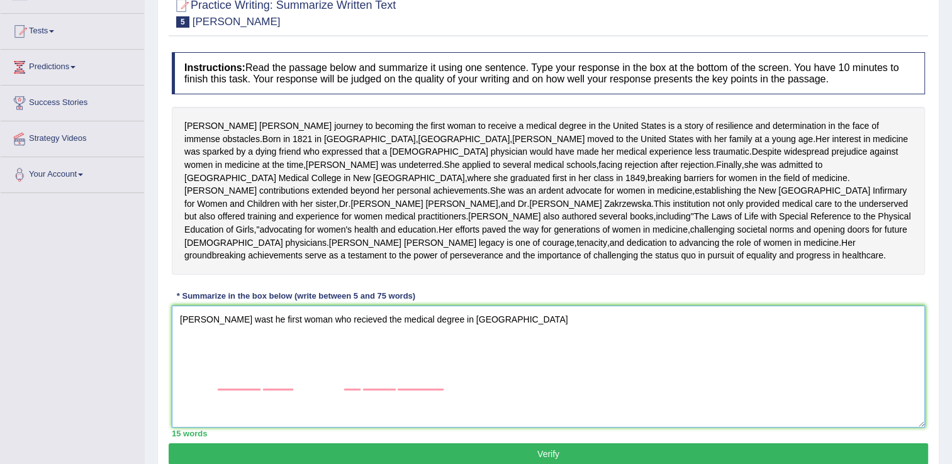
click at [568, 382] on textarea "[PERSON_NAME] wast he first woman who recieved the medical degree in [GEOGRAPHI…" at bounding box center [548, 367] width 753 height 122
click at [607, 380] on textarea "[PERSON_NAME] wast he first woman who recieved the medical degree in [GEOGRAPHI…" at bounding box center [548, 367] width 753 height 122
click at [342, 382] on textarea "[PERSON_NAME] wast he first woman who recieved the medical degree in [GEOGRAPHI…" at bounding box center [548, 367] width 753 height 122
click at [574, 380] on textarea "[PERSON_NAME] wast he first woman who recieved the medical degree in [GEOGRAPHI…" at bounding box center [548, 367] width 753 height 122
click at [735, 383] on textarea "[PERSON_NAME] wast he first woman who recieved the medical degree in [GEOGRAPHI…" at bounding box center [548, 367] width 753 height 122
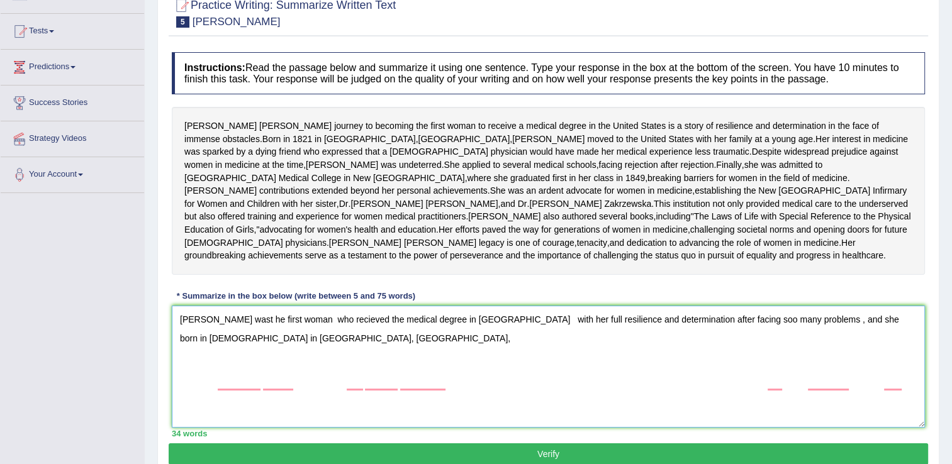
type textarea "[PERSON_NAME] wast he first woman who recieved the medical degree in [GEOGRAPHI…"
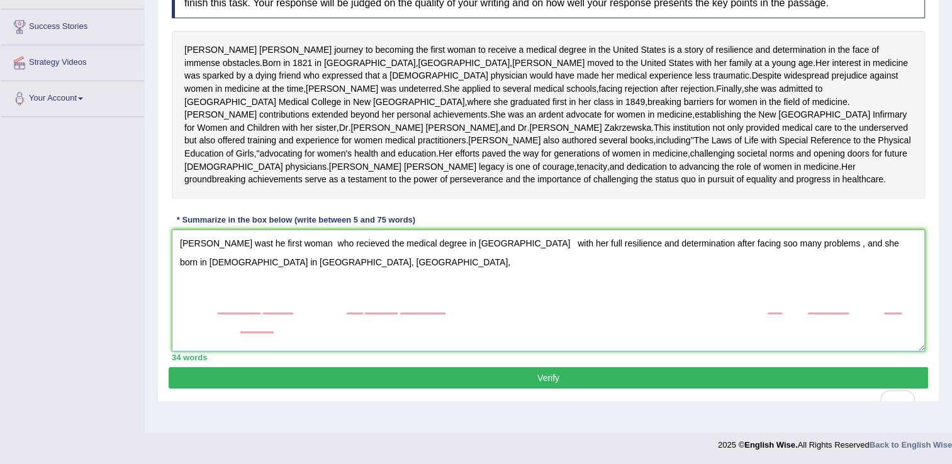
scroll to position [239, 0]
